Goal: Communication & Community: Ask a question

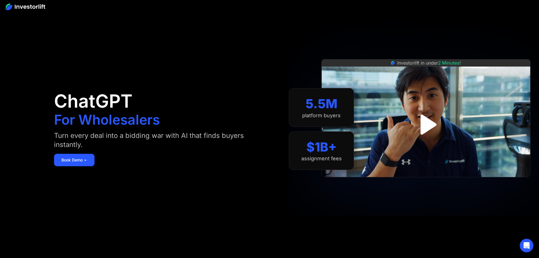
click at [435, 125] on img "open lightbox" at bounding box center [426, 124] width 36 height 36
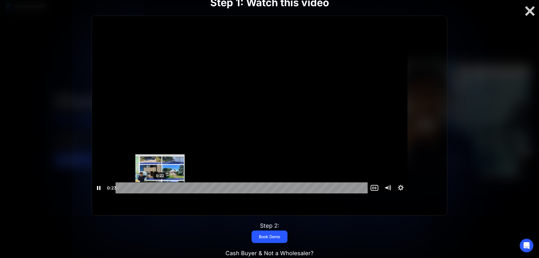
scroll to position [0, 0]
drag, startPoint x: 180, startPoint y: 199, endPoint x: 369, endPoint y: 206, distance: 189.6
click at [368, 206] on div "Step 1: Watch this video Click for sound @keyframes VOLUME_SMALL_WAVE_FLASH { 0…" at bounding box center [269, 128] width 431 height 301
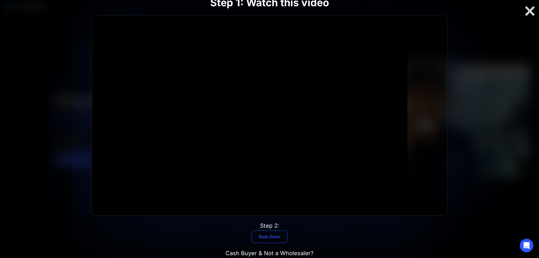
click at [272, 230] on link "Book Demo" at bounding box center [269, 236] width 36 height 12
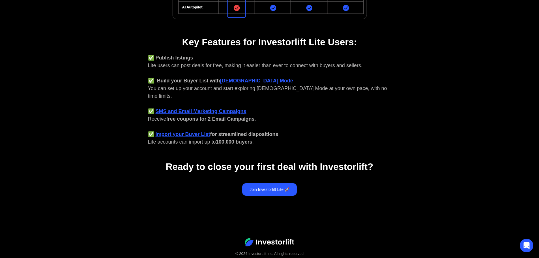
scroll to position [212, 0]
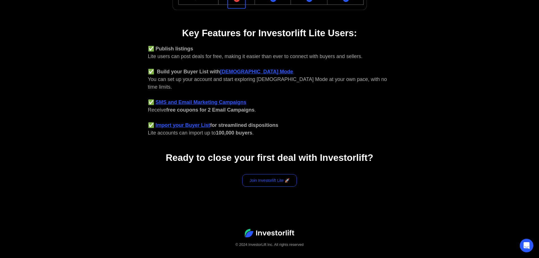
click at [267, 174] on link "Join Investorlift Lite 🚀" at bounding box center [269, 180] width 55 height 12
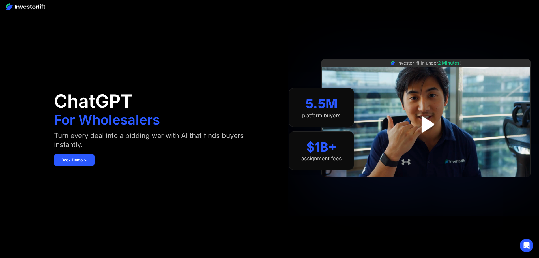
click at [337, 154] on div "$1B+" at bounding box center [321, 146] width 30 height 15
click at [94, 160] on link "Book Demo ➢" at bounding box center [74, 160] width 40 height 12
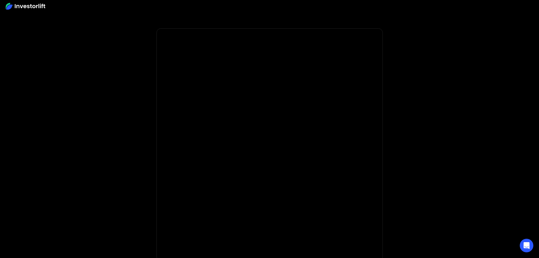
scroll to position [81, 0]
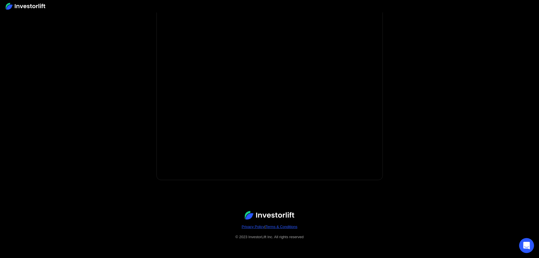
click at [524, 243] on icon "Open Intercom Messenger" at bounding box center [526, 245] width 7 height 7
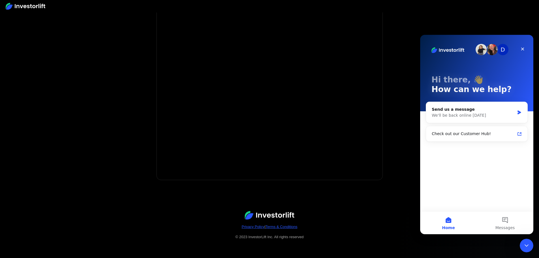
scroll to position [0, 0]
click at [454, 112] on div "Send us a message" at bounding box center [473, 109] width 83 height 6
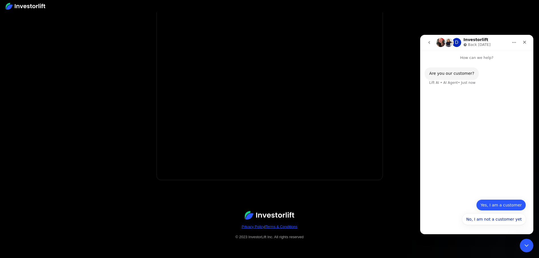
click at [494, 204] on button "Yes, I am a customer" at bounding box center [501, 204] width 50 height 11
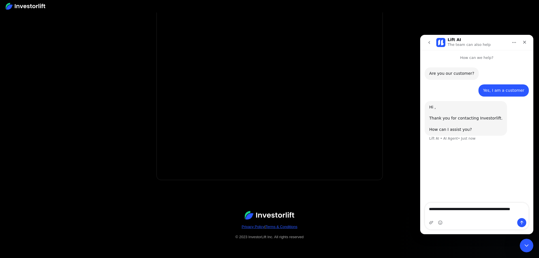
type textarea "**********"
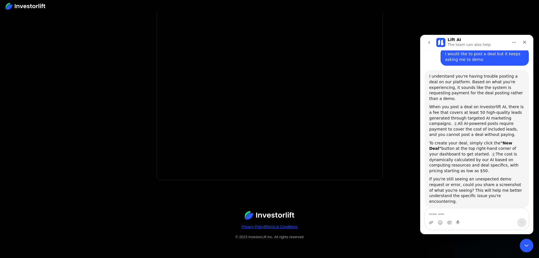
scroll to position [92, 0]
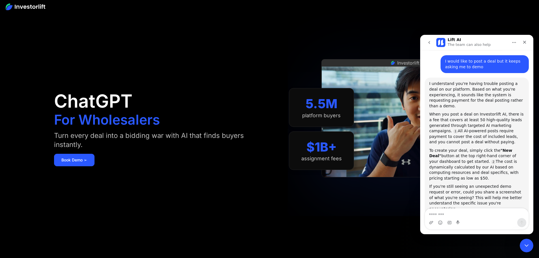
scroll to position [92, 0]
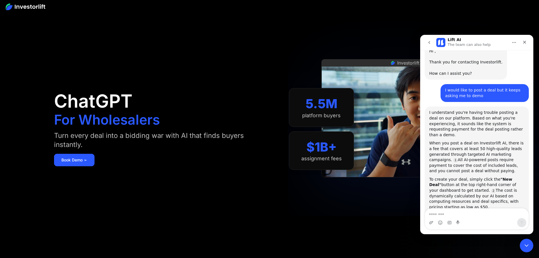
scroll to position [92, 0]
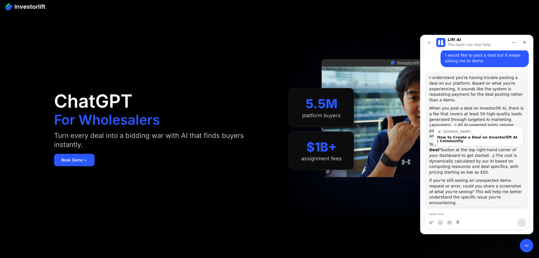
scroll to position [92, 0]
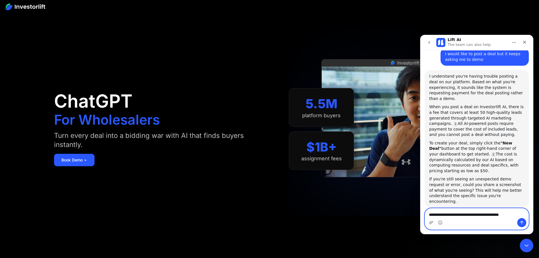
type textarea "**********"
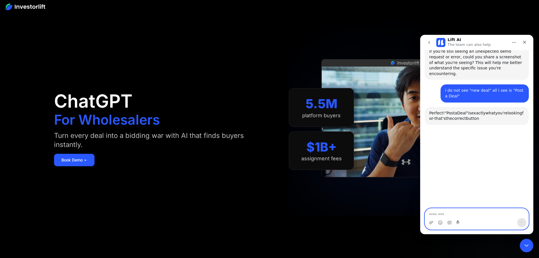
scroll to position [244, 0]
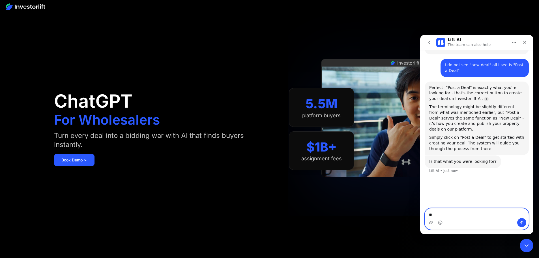
type textarea "*"
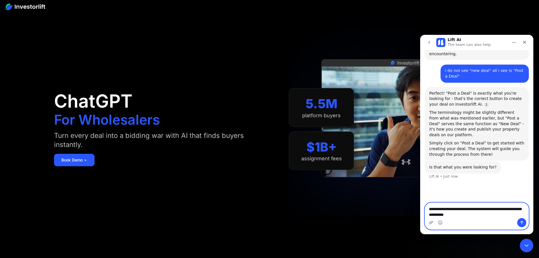
click at [476, 216] on textarea "**********" at bounding box center [477, 209] width 104 height 15
type textarea "**********"
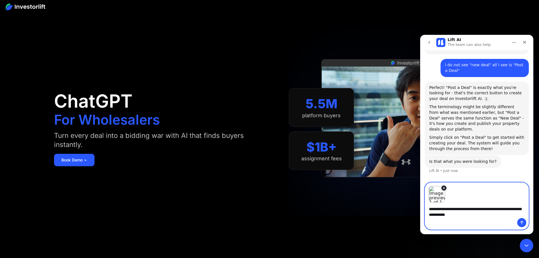
scroll to position [259, 0]
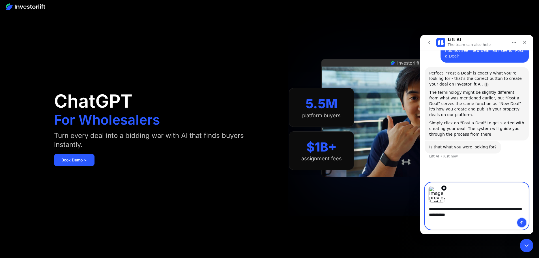
click at [523, 222] on icon "Send a message…" at bounding box center [521, 222] width 5 height 5
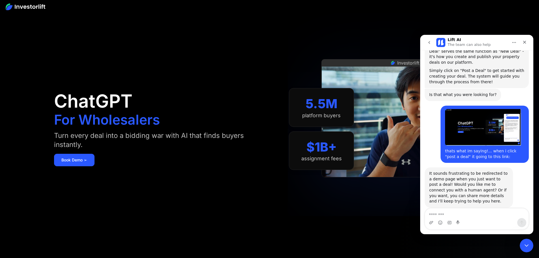
scroll to position [312, 0]
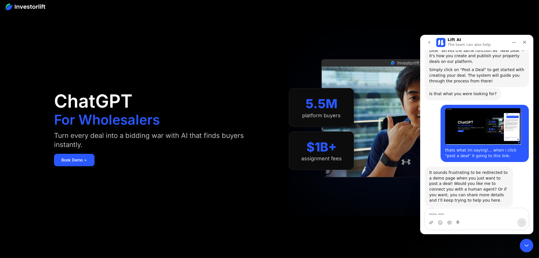
click at [462, 214] on textarea "Message…" at bounding box center [477, 213] width 104 height 10
type textarea "**********"
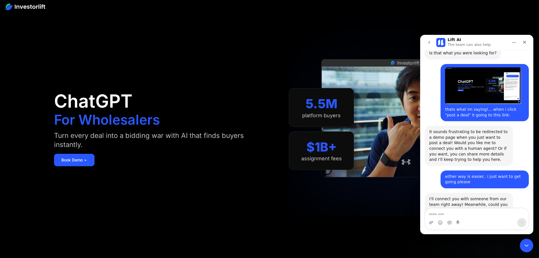
scroll to position [368, 0]
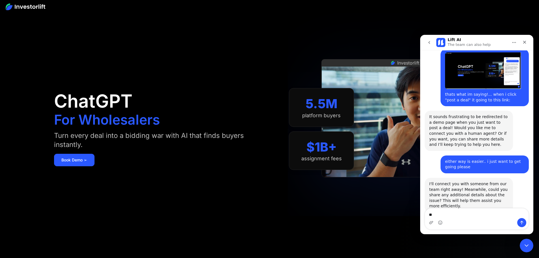
type textarea "*"
type textarea "**********"
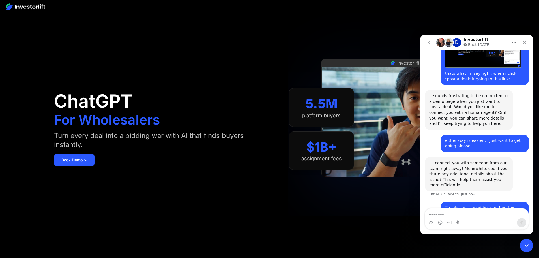
scroll to position [390, 0]
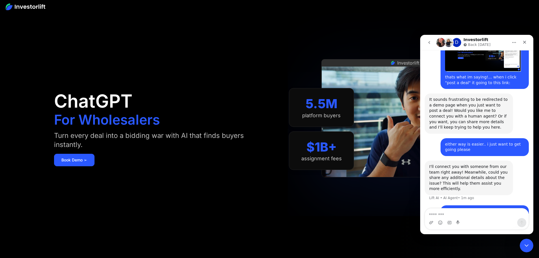
scroll to position [390, 0]
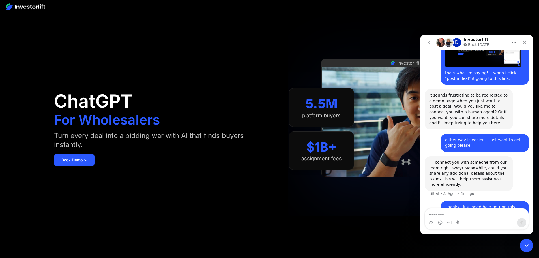
click at [429, 42] on icon "go back" at bounding box center [429, 42] width 2 height 3
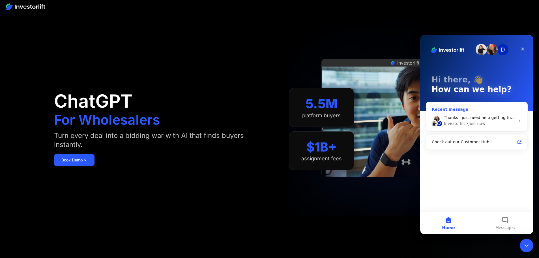
click at [519, 120] on icon "Intercom messenger" at bounding box center [519, 120] width 5 height 5
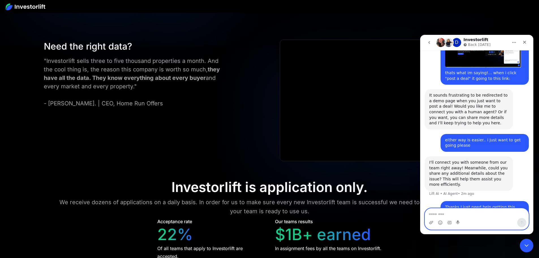
scroll to position [2612, 0]
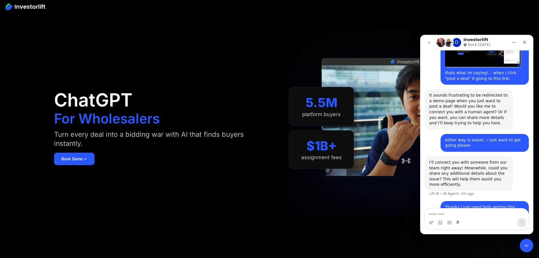
scroll to position [0, 0]
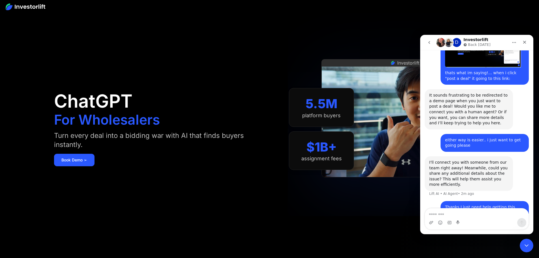
click at [21, 7] on img at bounding box center [26, 6] width 40 height 7
click at [457, 213] on textarea "Message…" at bounding box center [477, 213] width 104 height 10
type textarea "**********"
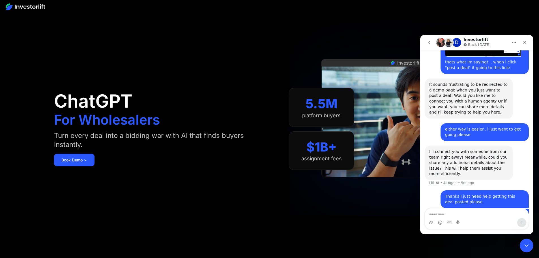
scroll to position [403, 0]
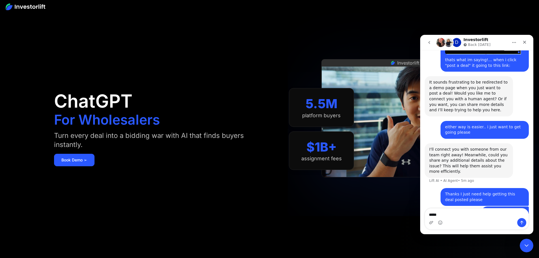
type textarea "******"
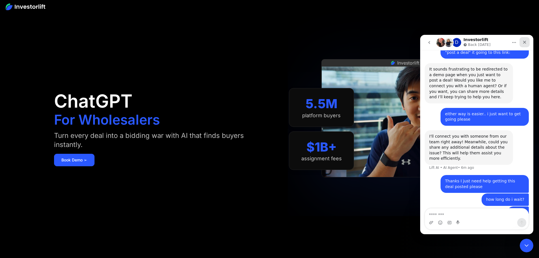
click at [526, 42] on icon "Close" at bounding box center [524, 42] width 5 height 5
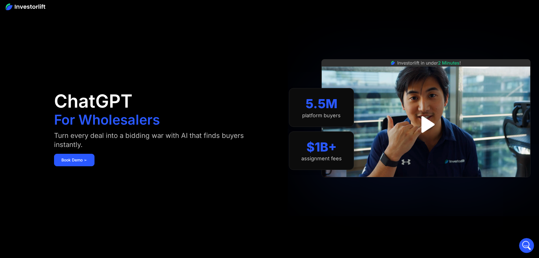
click at [525, 246] on icon "Open Intercom Messenger" at bounding box center [525, 244] width 9 height 9
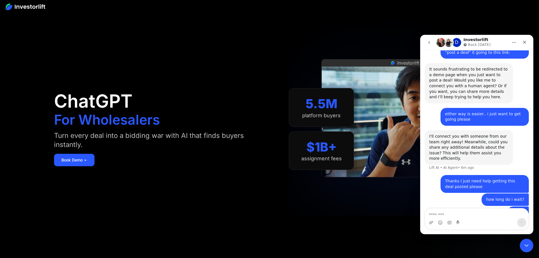
click at [430, 42] on icon "go back" at bounding box center [429, 42] width 5 height 5
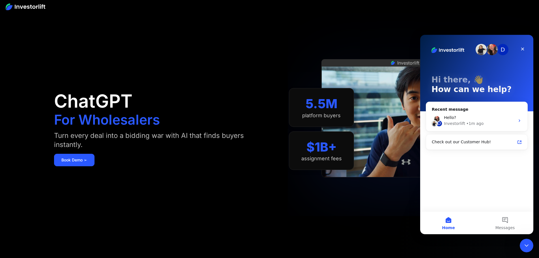
scroll to position [0, 0]
click at [467, 143] on div "Check out our Customer Hub!" at bounding box center [473, 142] width 83 height 6
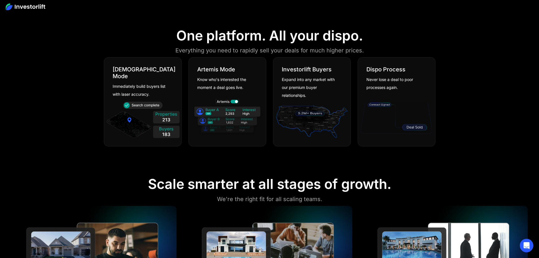
scroll to position [321, 0]
